Goal: Find specific page/section: Find specific page/section

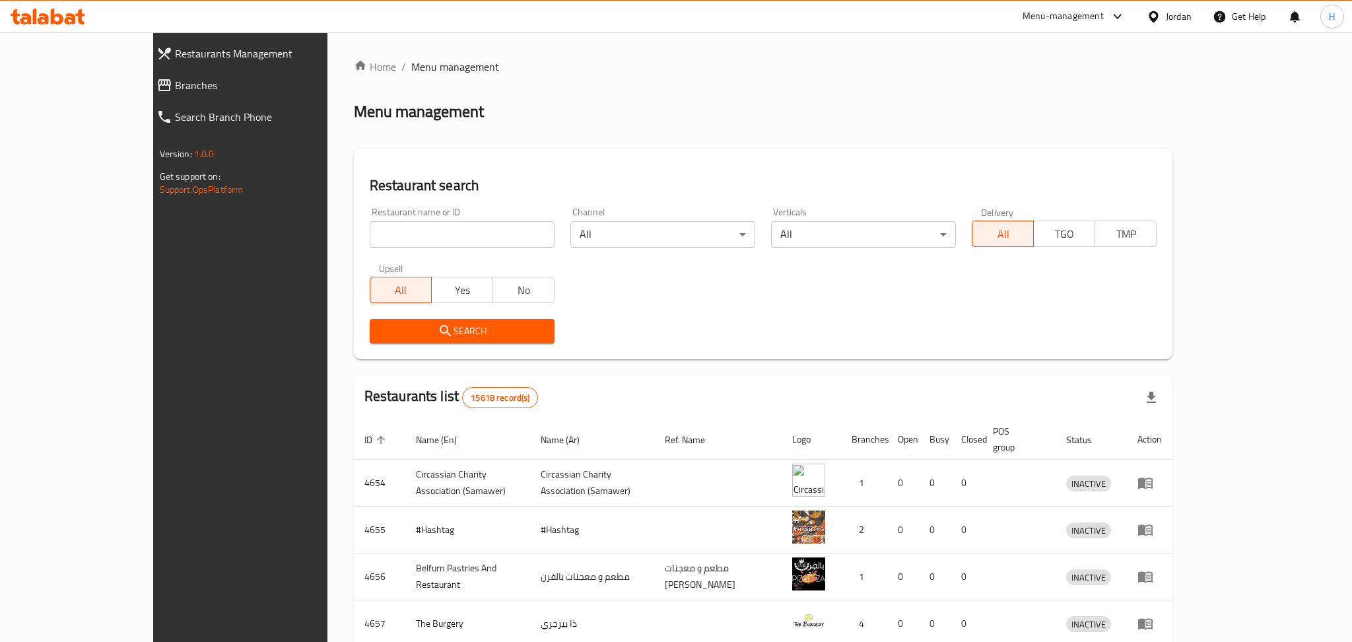
click at [1169, 19] on div at bounding box center [676, 321] width 1352 height 642
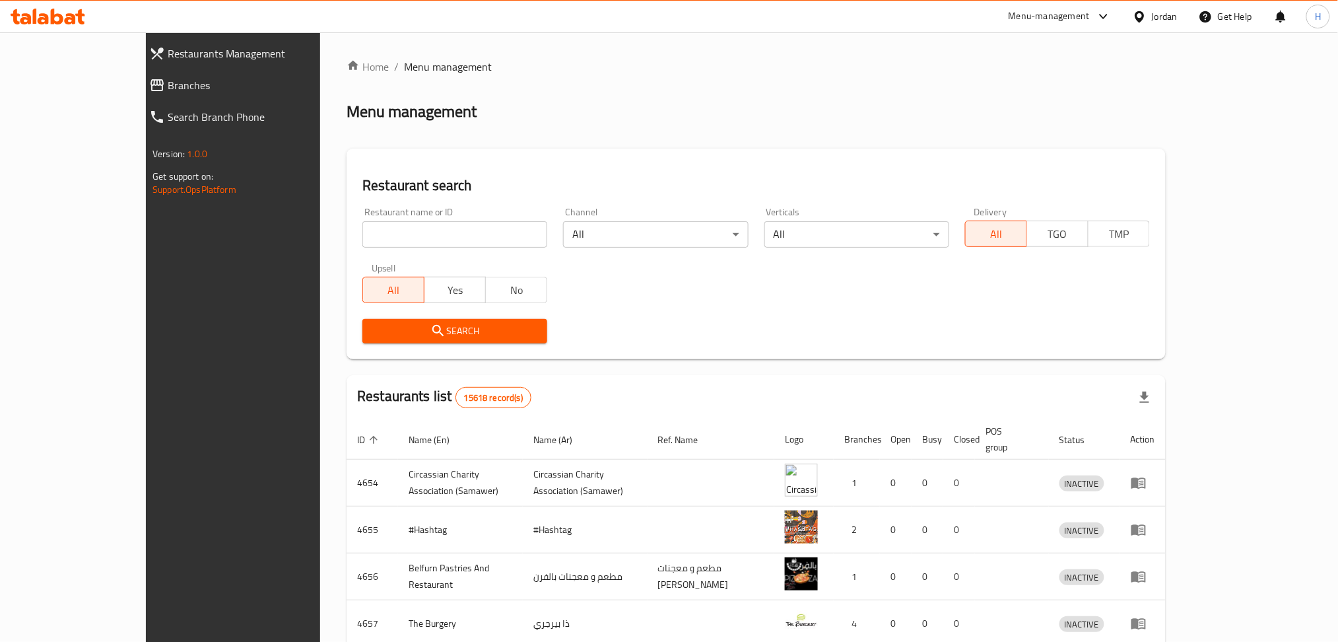
click at [1159, 17] on div "Jordan" at bounding box center [1165, 16] width 26 height 15
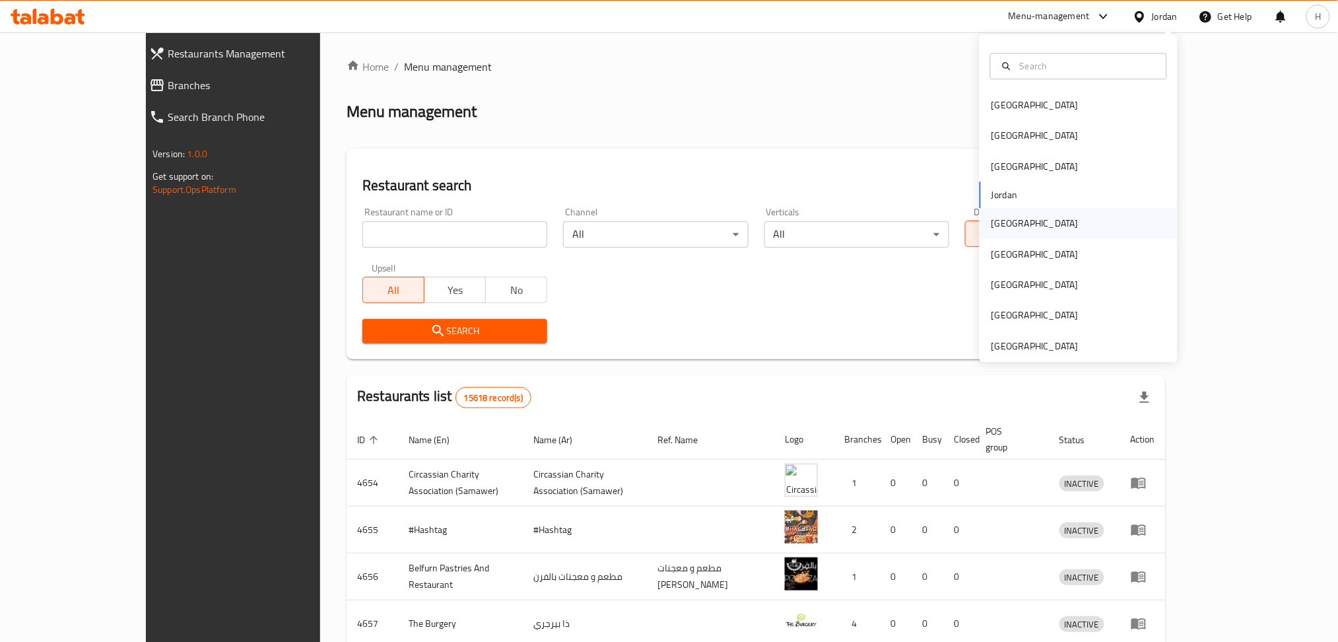
click at [1004, 228] on div "Kuwait" at bounding box center [1034, 223] width 87 height 15
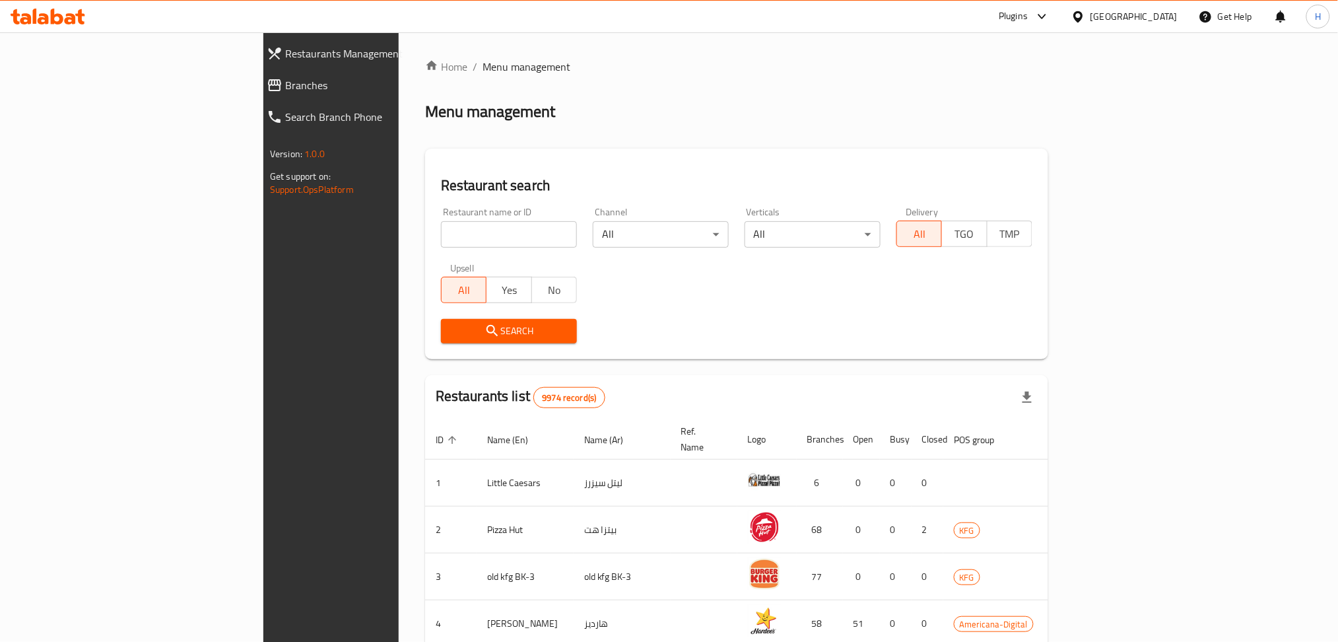
click at [285, 84] on span "Branches" at bounding box center [380, 85] width 191 height 16
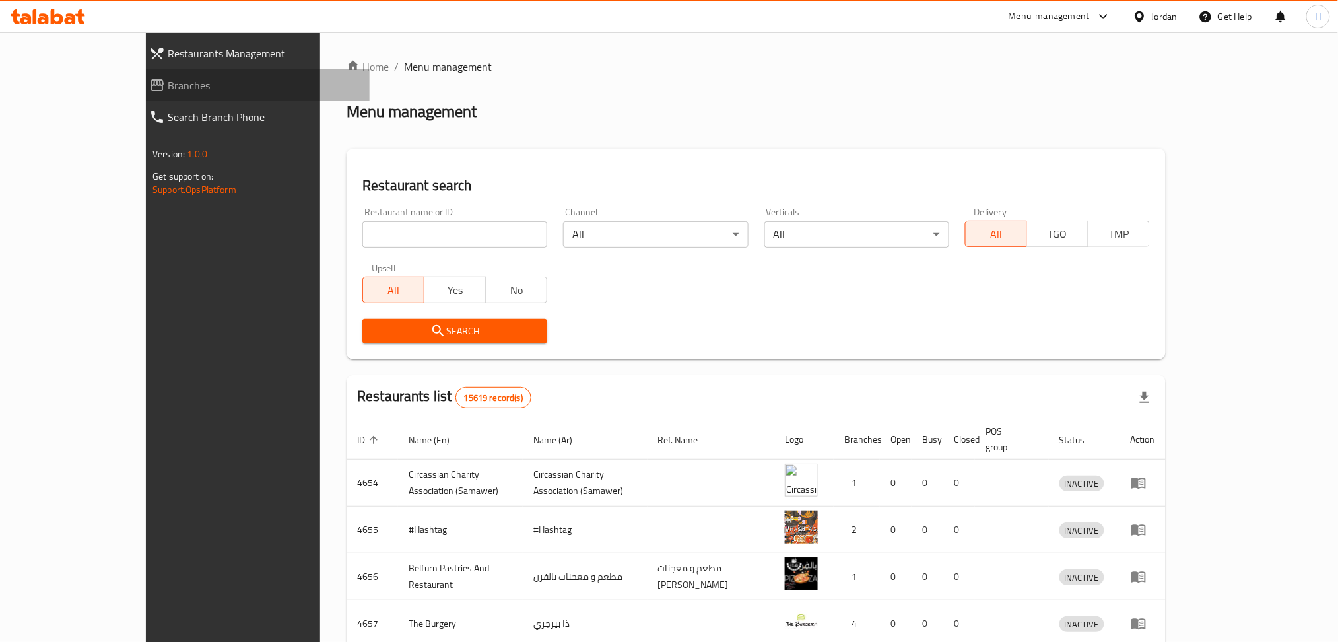
click at [168, 92] on span "Branches" at bounding box center [263, 85] width 191 height 16
click at [139, 94] on link "Branches" at bounding box center [254, 85] width 231 height 32
